Goal: Transaction & Acquisition: Purchase product/service

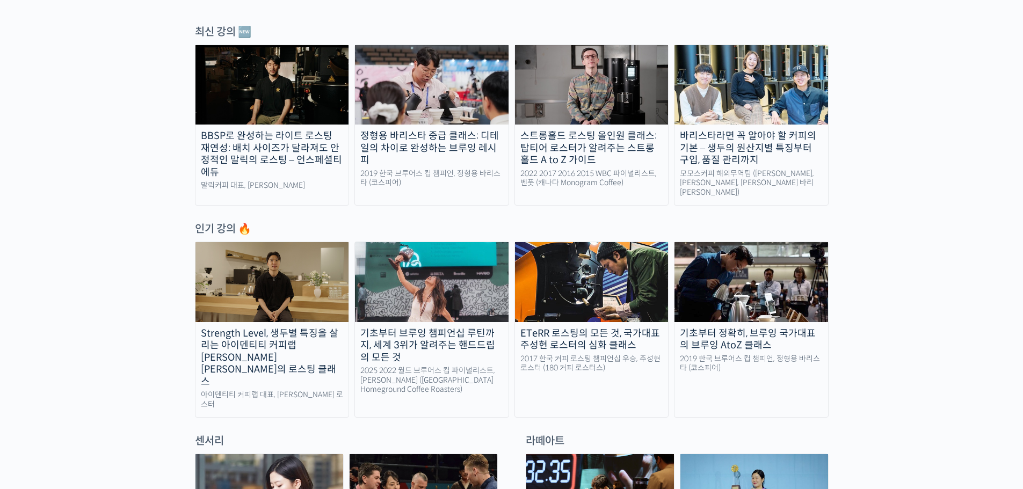
scroll to position [483, 0]
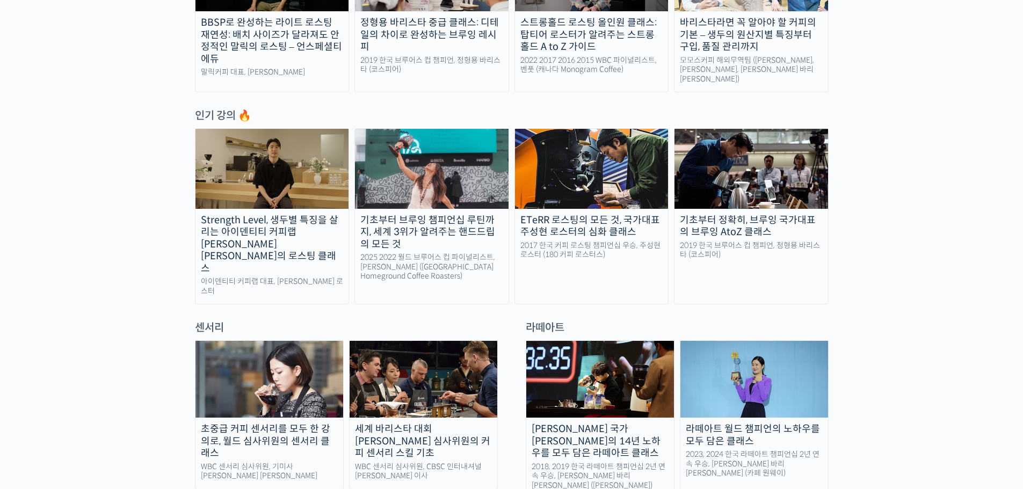
click at [262, 358] on img at bounding box center [270, 379] width 148 height 77
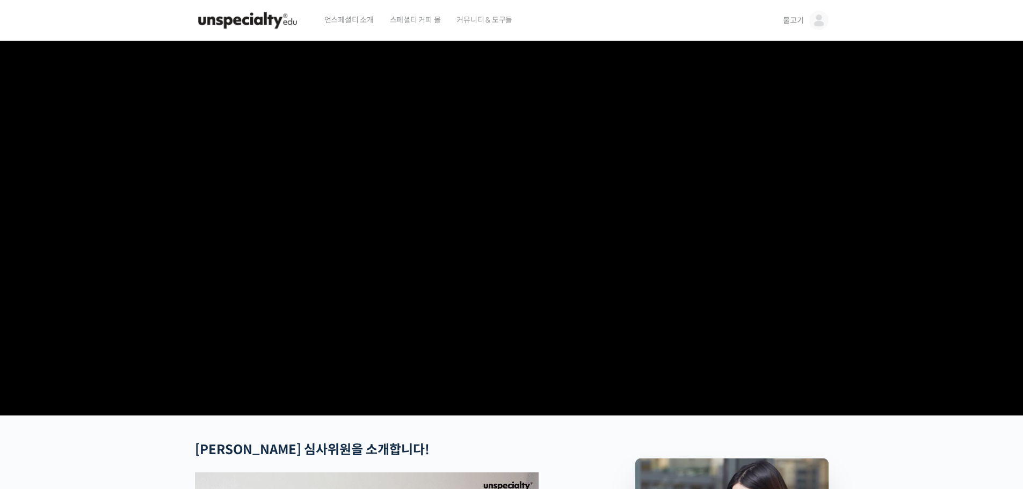
click at [428, 20] on span "스페셜티 커피 몰" at bounding box center [415, 19] width 51 height 41
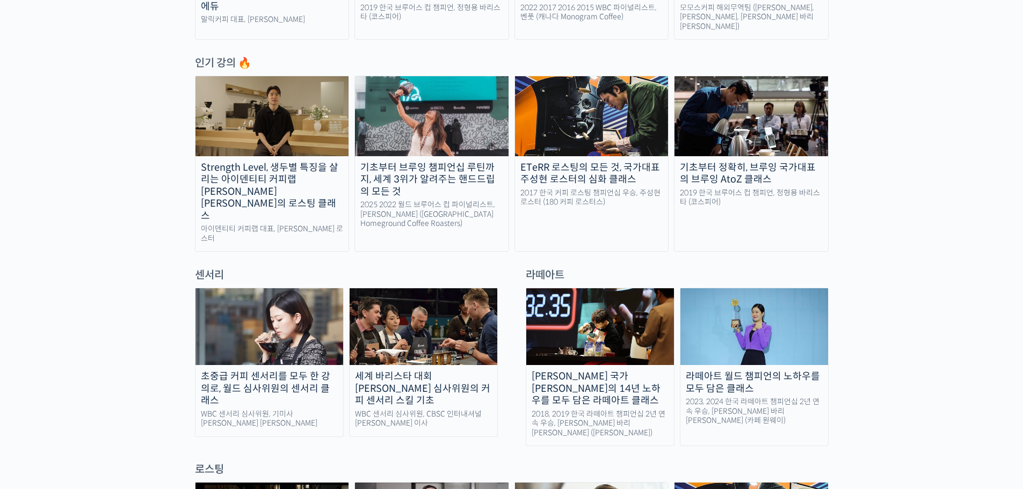
scroll to position [537, 0]
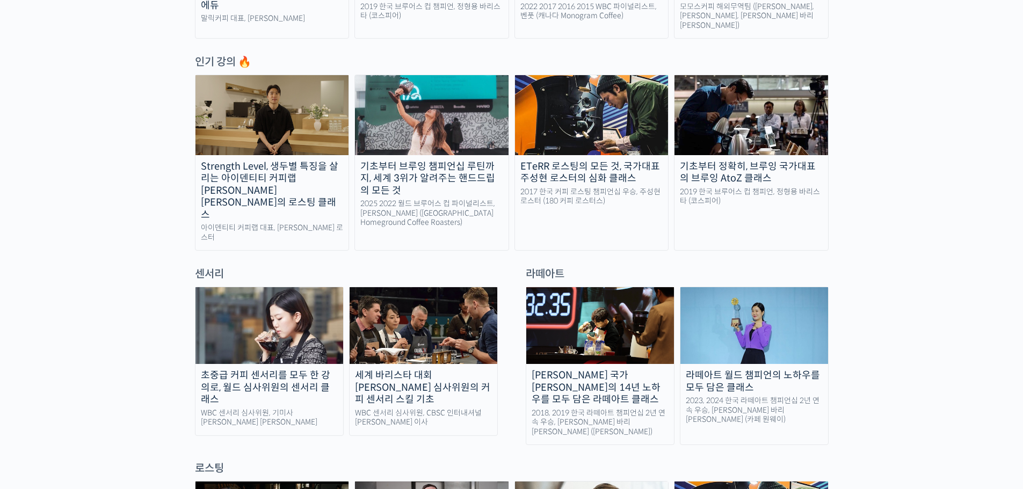
click at [272, 313] on img at bounding box center [270, 325] width 148 height 77
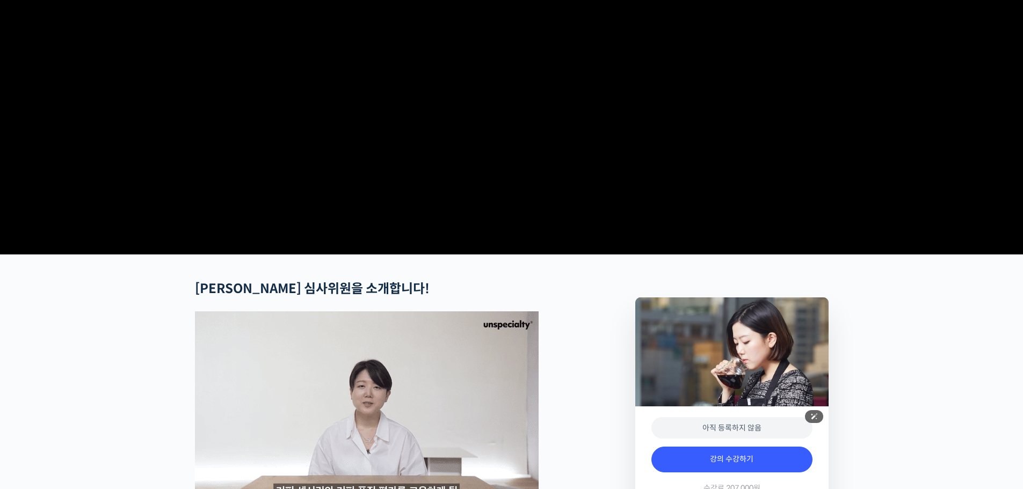
scroll to position [322, 0]
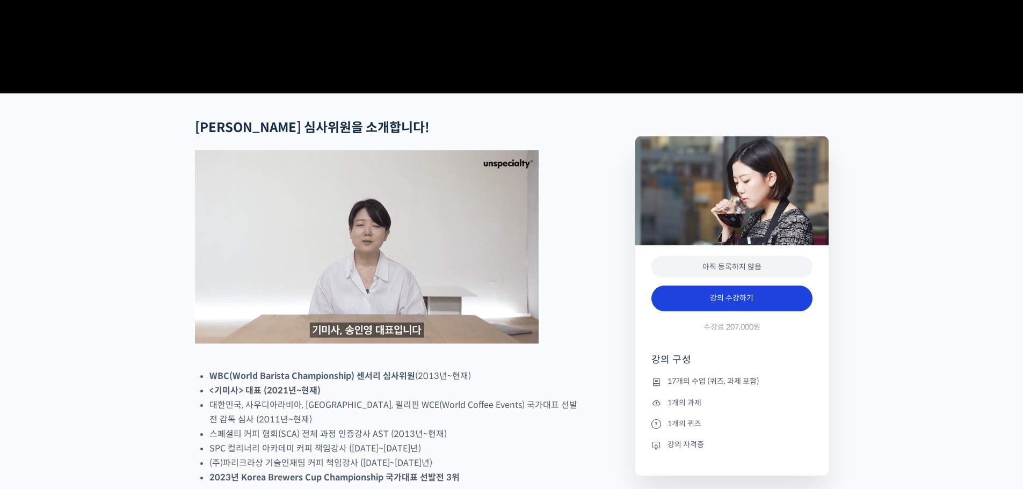
click at [680, 312] on link "강의 수강하기" at bounding box center [732, 299] width 161 height 26
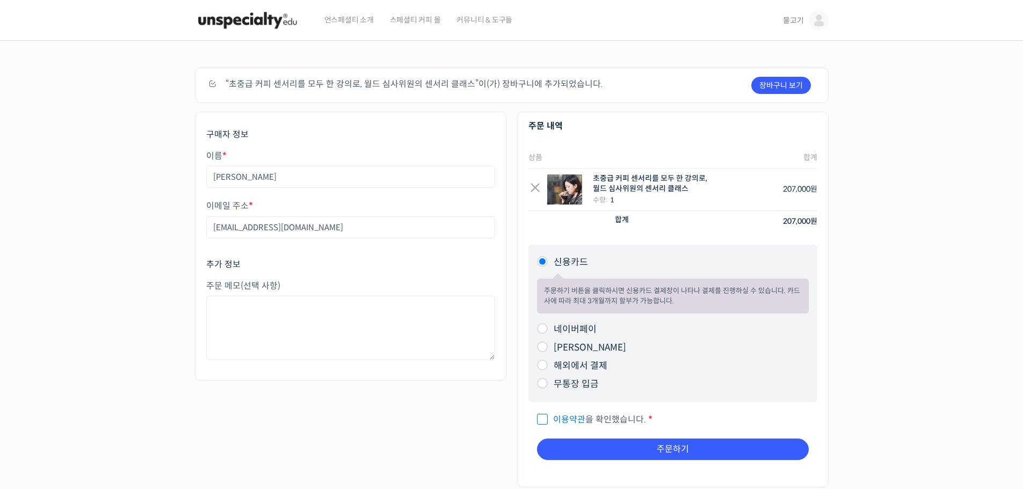
click at [540, 333] on input "네이버페이" at bounding box center [542, 328] width 11 height 11
radio input "true"
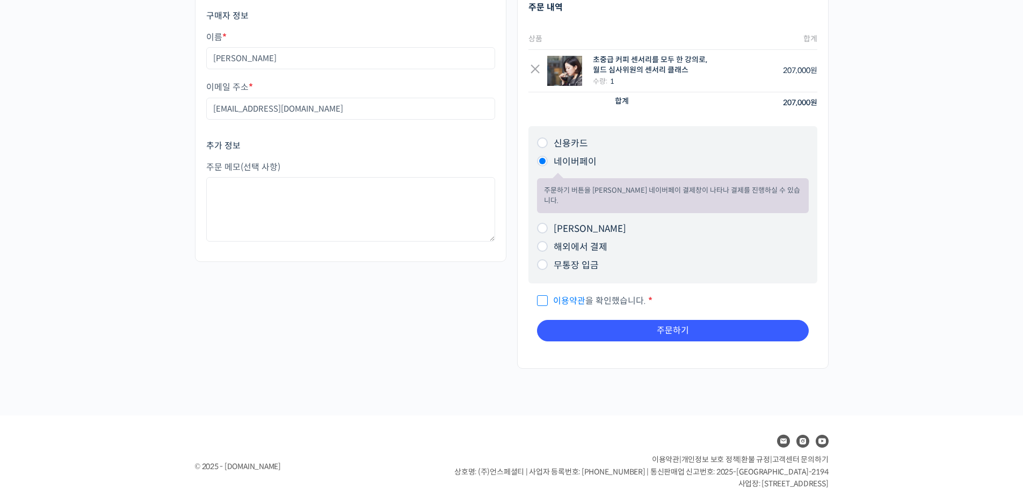
scroll to position [137, 0]
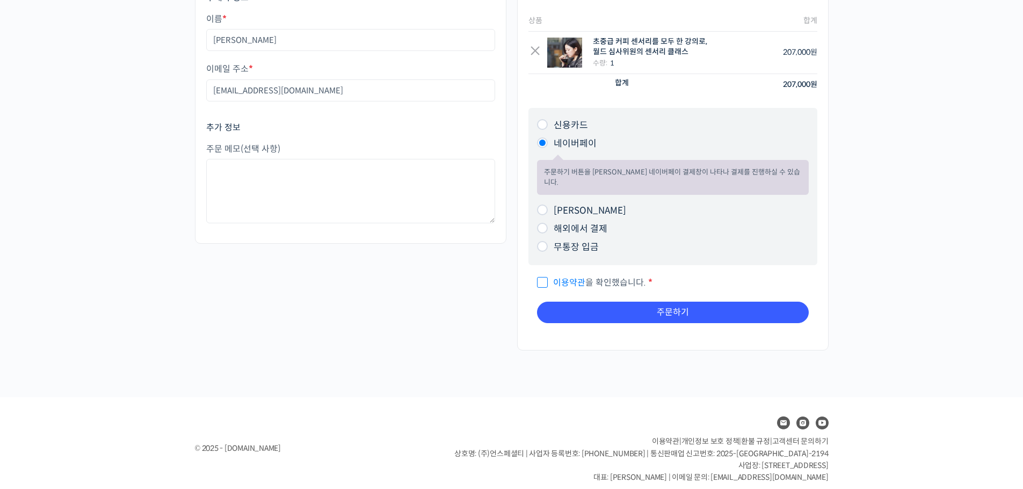
click at [540, 274] on input "이용약관 을 확인했습니다. *" at bounding box center [540, 277] width 7 height 7
checkbox input "true"
click at [583, 277] on link "이용약관" at bounding box center [569, 282] width 32 height 11
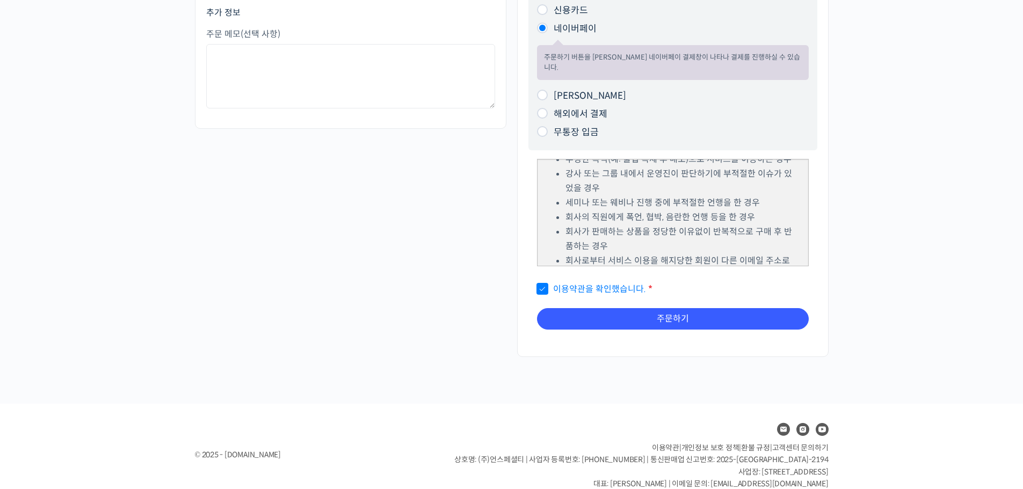
scroll to position [258, 0]
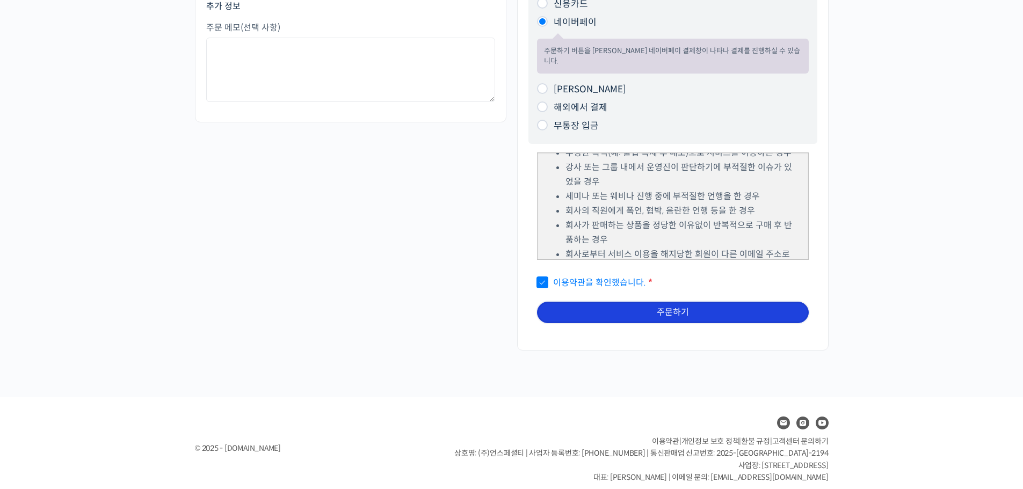
click at [664, 302] on button "주문하기" at bounding box center [673, 312] width 272 height 21
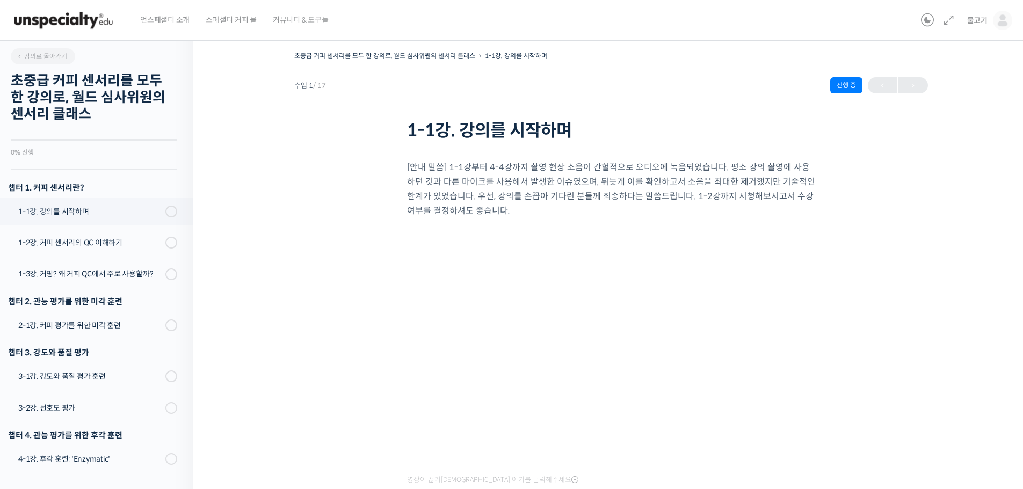
click at [69, 17] on img at bounding box center [63, 20] width 105 height 32
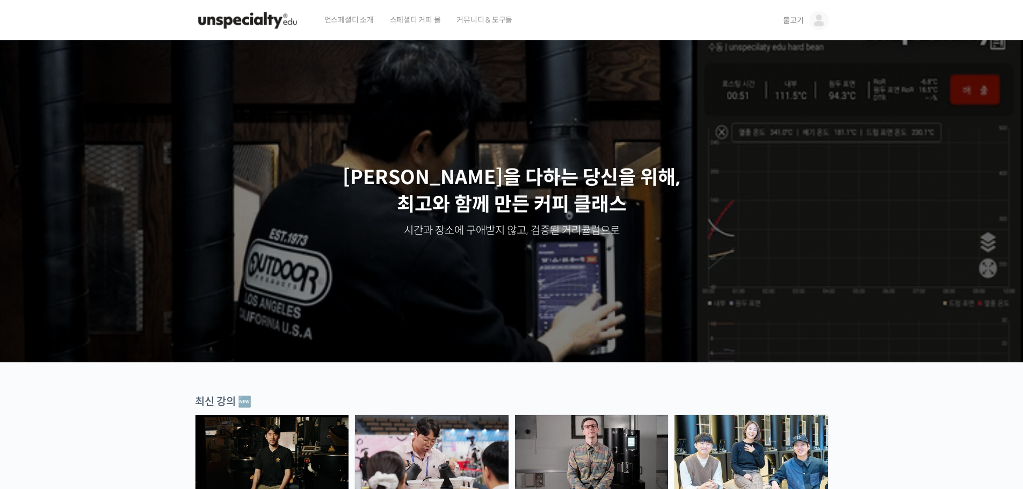
click at [815, 20] on img at bounding box center [819, 20] width 19 height 19
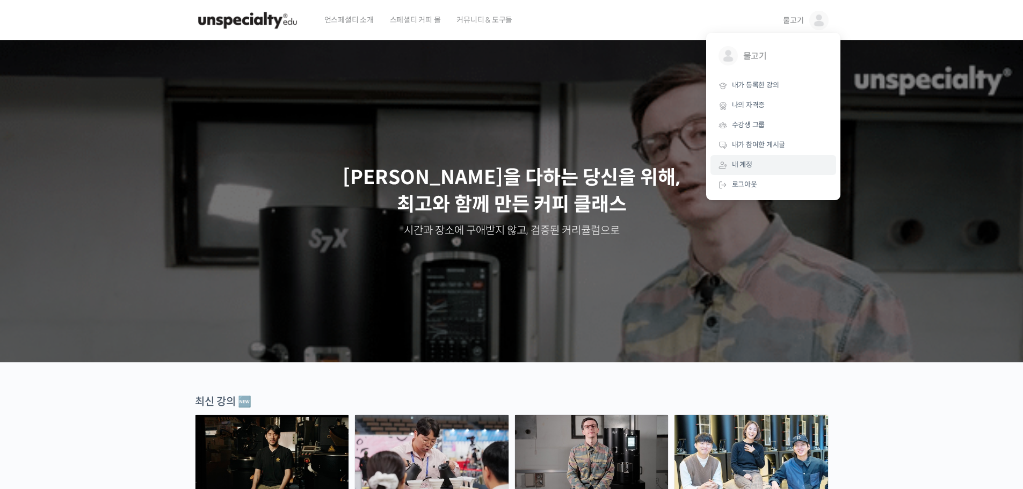
click at [739, 164] on span "내 계정" at bounding box center [742, 164] width 20 height 9
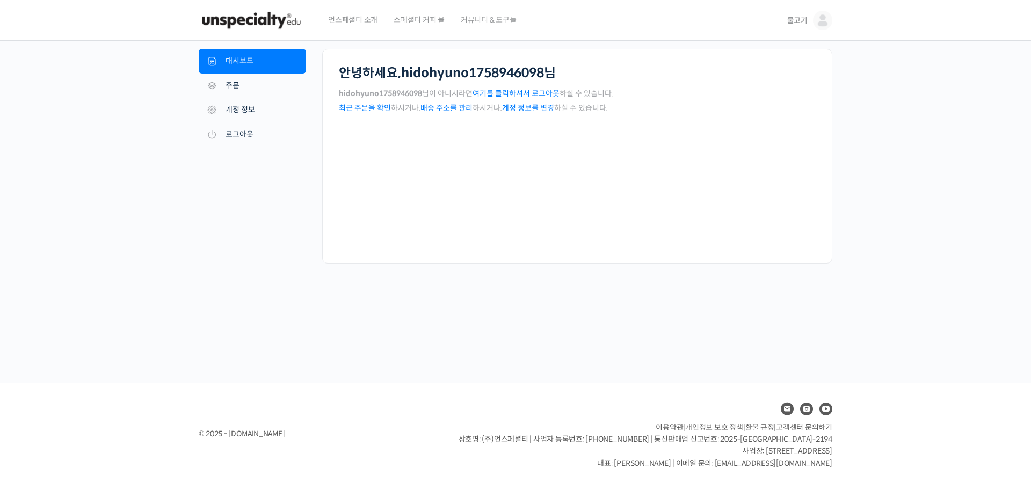
click at [534, 110] on link "계정 정보를 변경" at bounding box center [528, 108] width 52 height 10
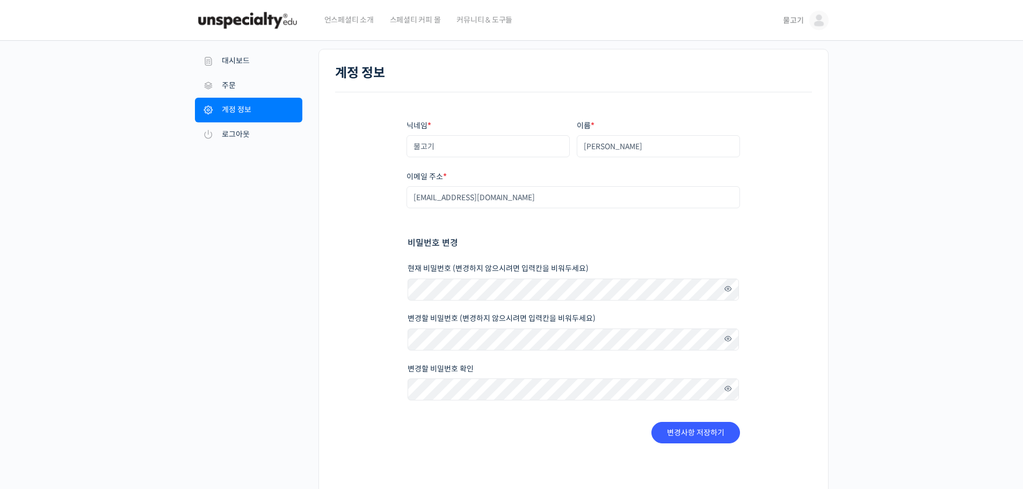
click at [256, 17] on img at bounding box center [247, 20] width 105 height 32
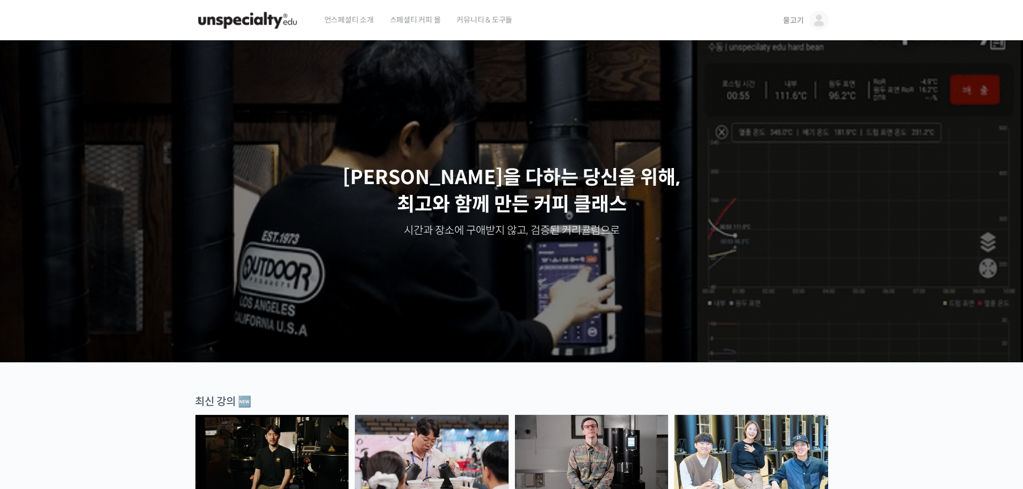
click at [798, 24] on span "물고기" at bounding box center [793, 21] width 20 height 10
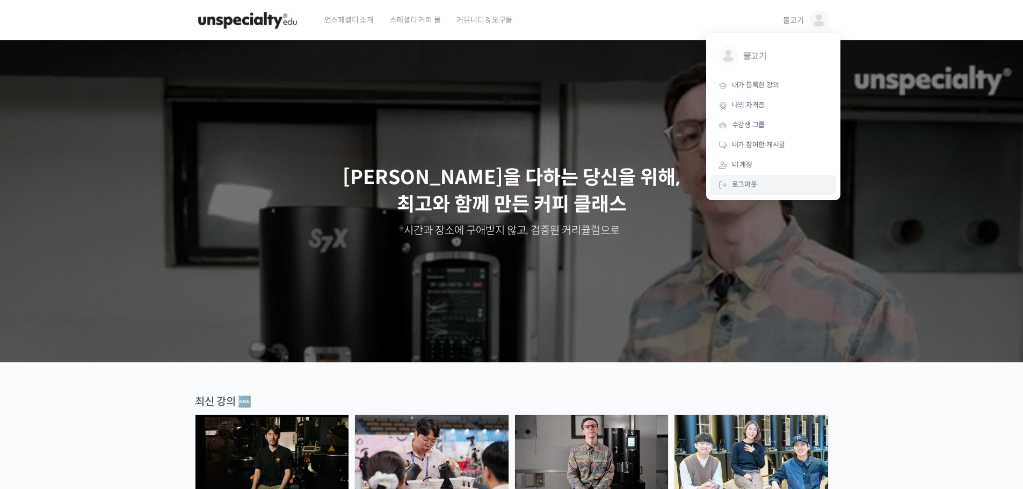
click at [751, 184] on span "로그아웃" at bounding box center [744, 184] width 25 height 9
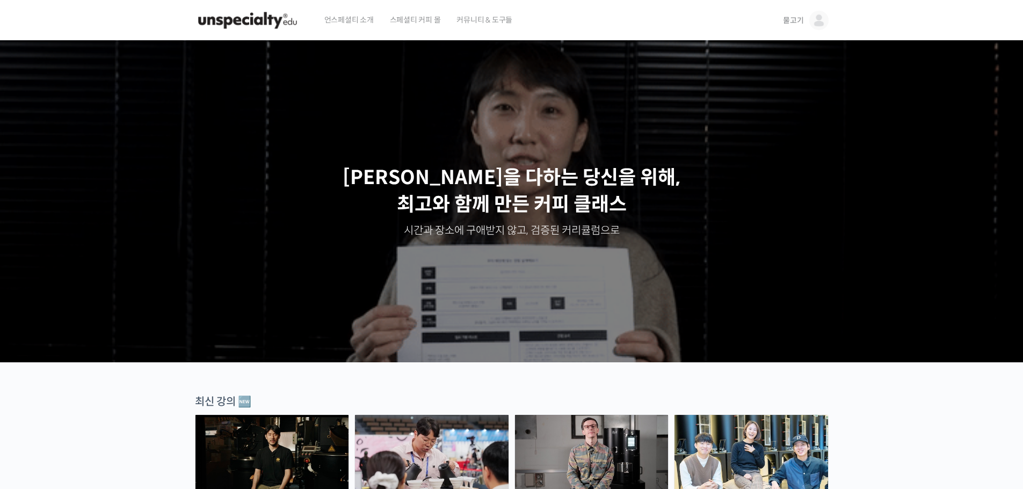
click at [797, 21] on span "물고기" at bounding box center [793, 21] width 20 height 10
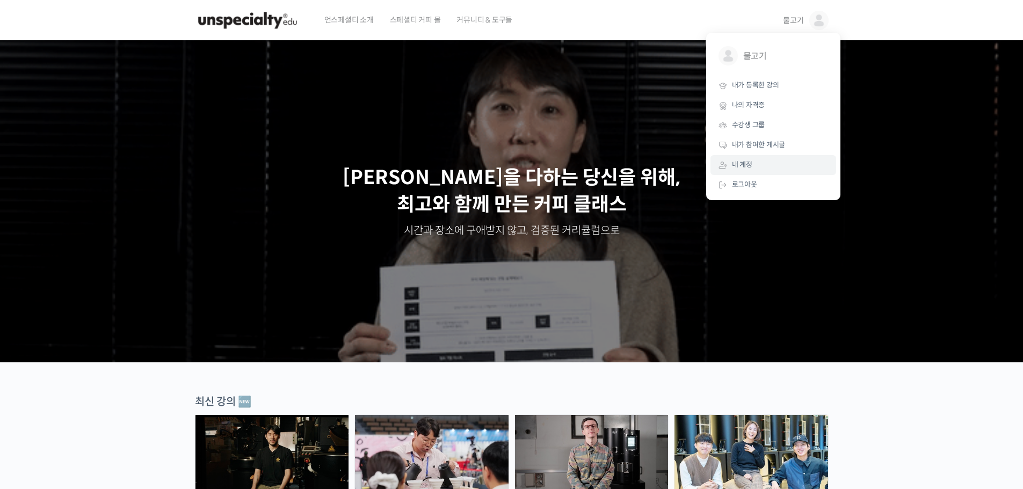
click at [748, 168] on span "내 계정" at bounding box center [742, 164] width 20 height 9
